Goal: Task Accomplishment & Management: Use online tool/utility

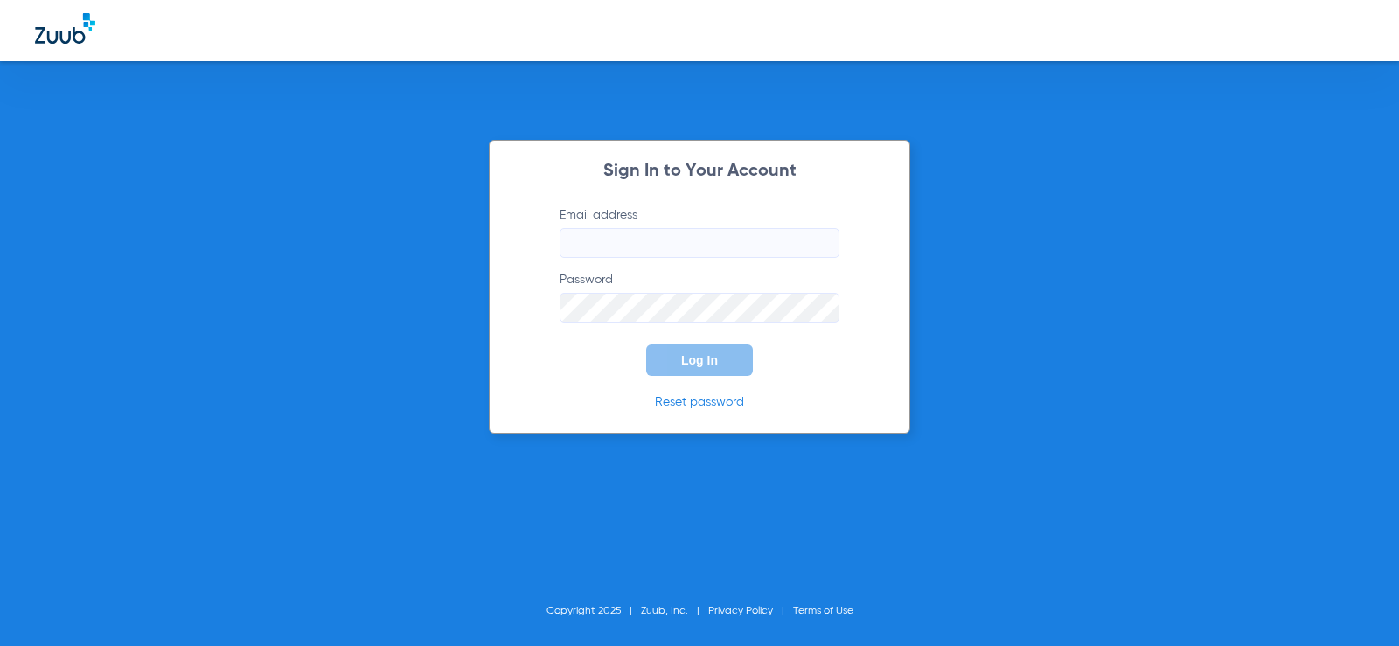
type input "[EMAIL_ADDRESS][DOMAIN_NAME]"
click at [703, 349] on button "Log In" at bounding box center [699, 359] width 107 height 31
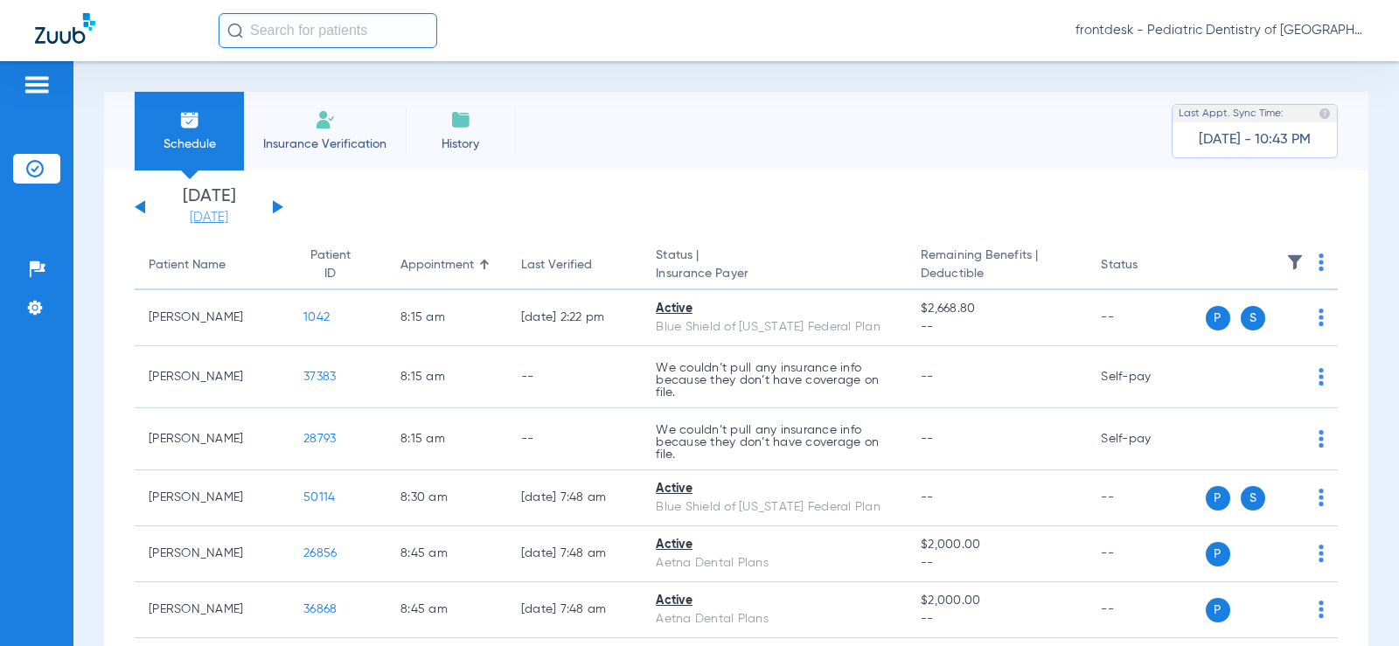
click at [212, 220] on link "[DATE]" at bounding box center [208, 217] width 105 height 17
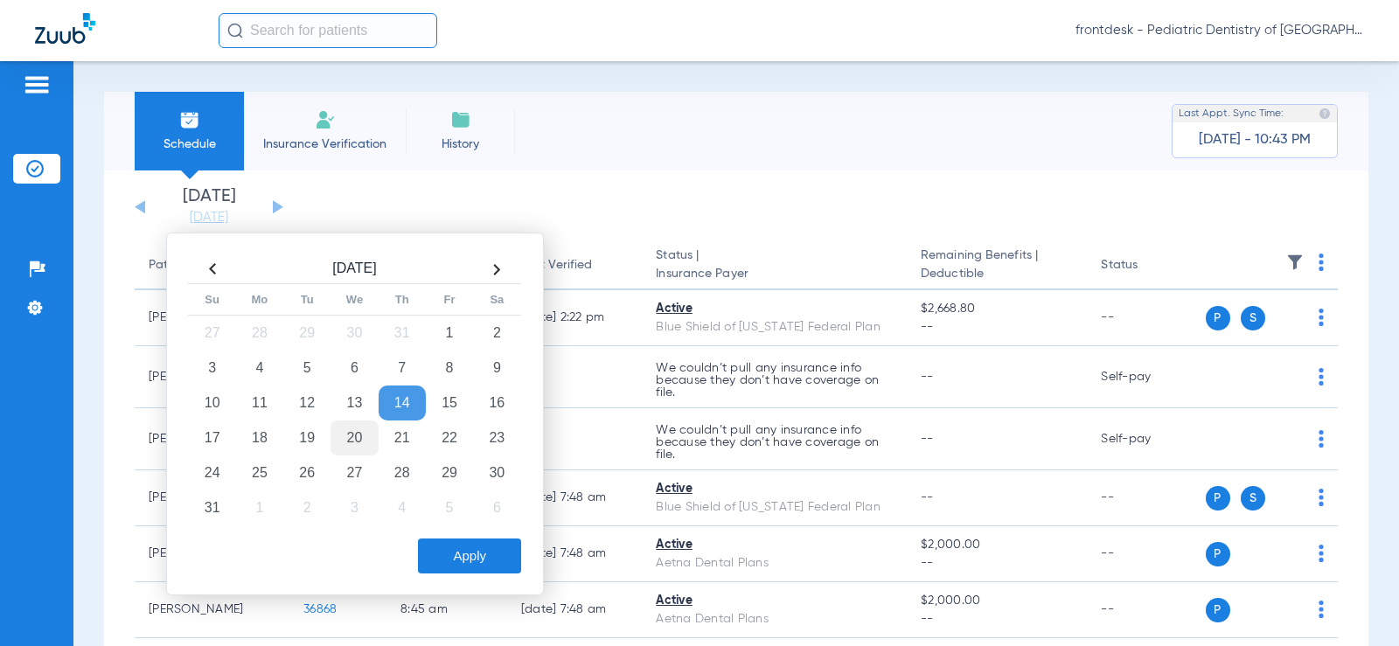
click at [355, 445] on td "20" at bounding box center [353, 437] width 47 height 35
click at [482, 572] on button "Apply" at bounding box center [469, 555] width 103 height 35
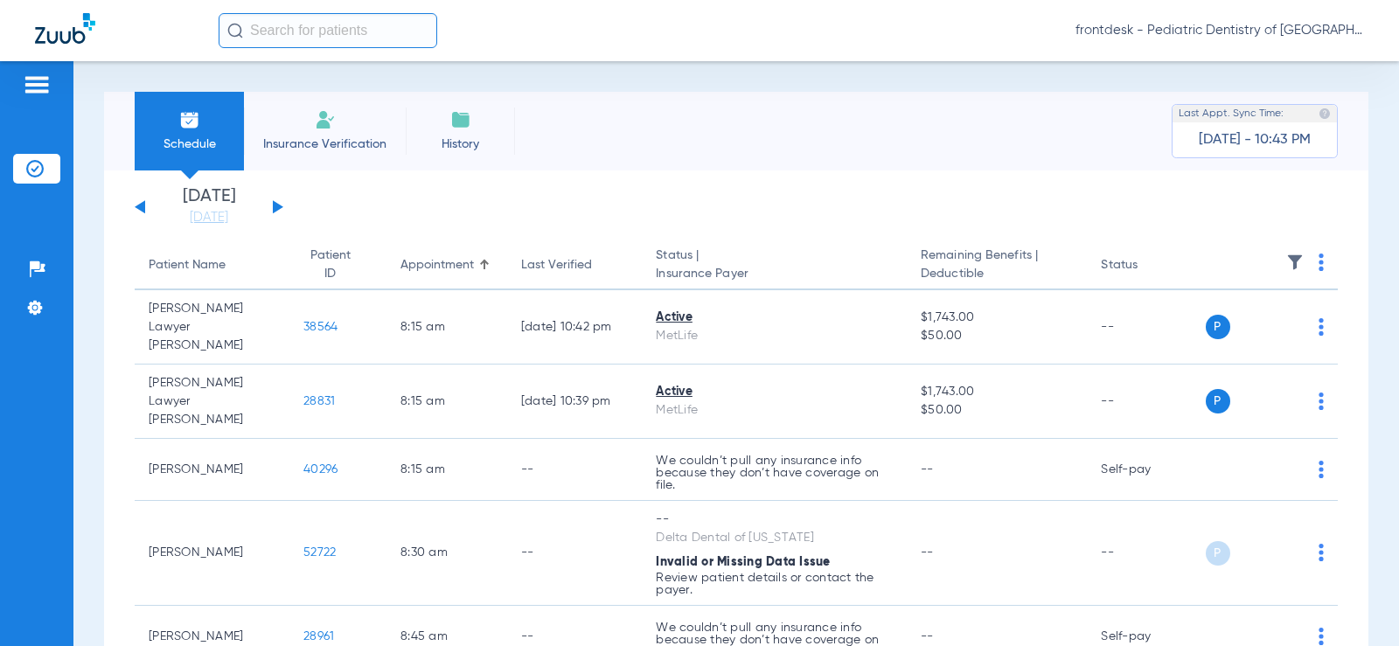
click at [1310, 265] on th at bounding box center [1271, 265] width 133 height 49
click at [1318, 267] on img at bounding box center [1320, 262] width 5 height 17
click at [1226, 329] on span "Verify All" at bounding box center [1240, 331] width 109 height 12
